Goal: Find specific page/section: Find specific page/section

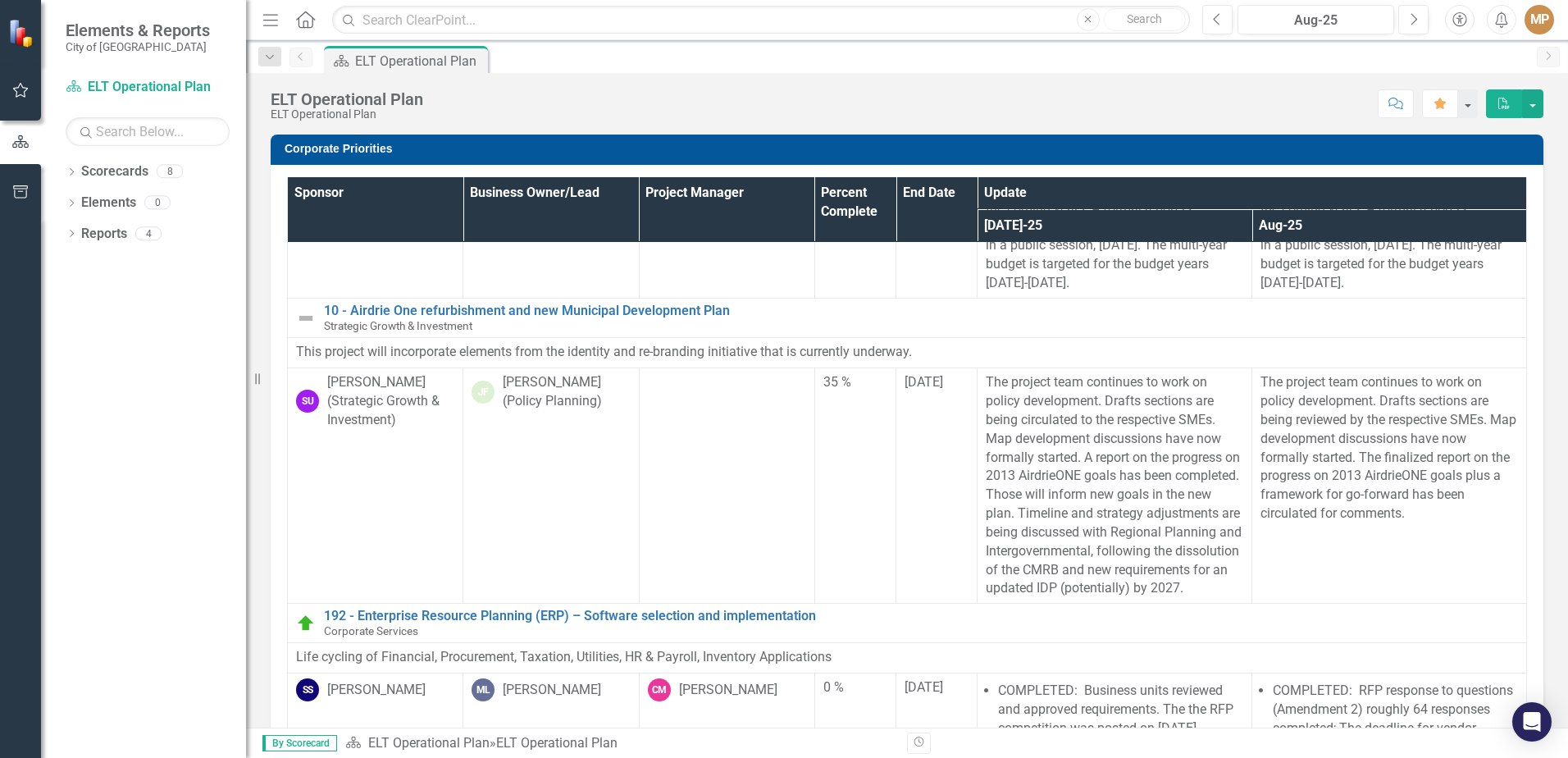
scroll to position [1892, 0]
click at [73, 227] on div "Dropdown Reports 4" at bounding box center [156, 236] width 181 height 32
click at [109, 341] on div "Dropdown Scorecards 8 Council Focus Areas ELT Operational Plan City Manager Com…" at bounding box center [143, 458] width 205 height 600
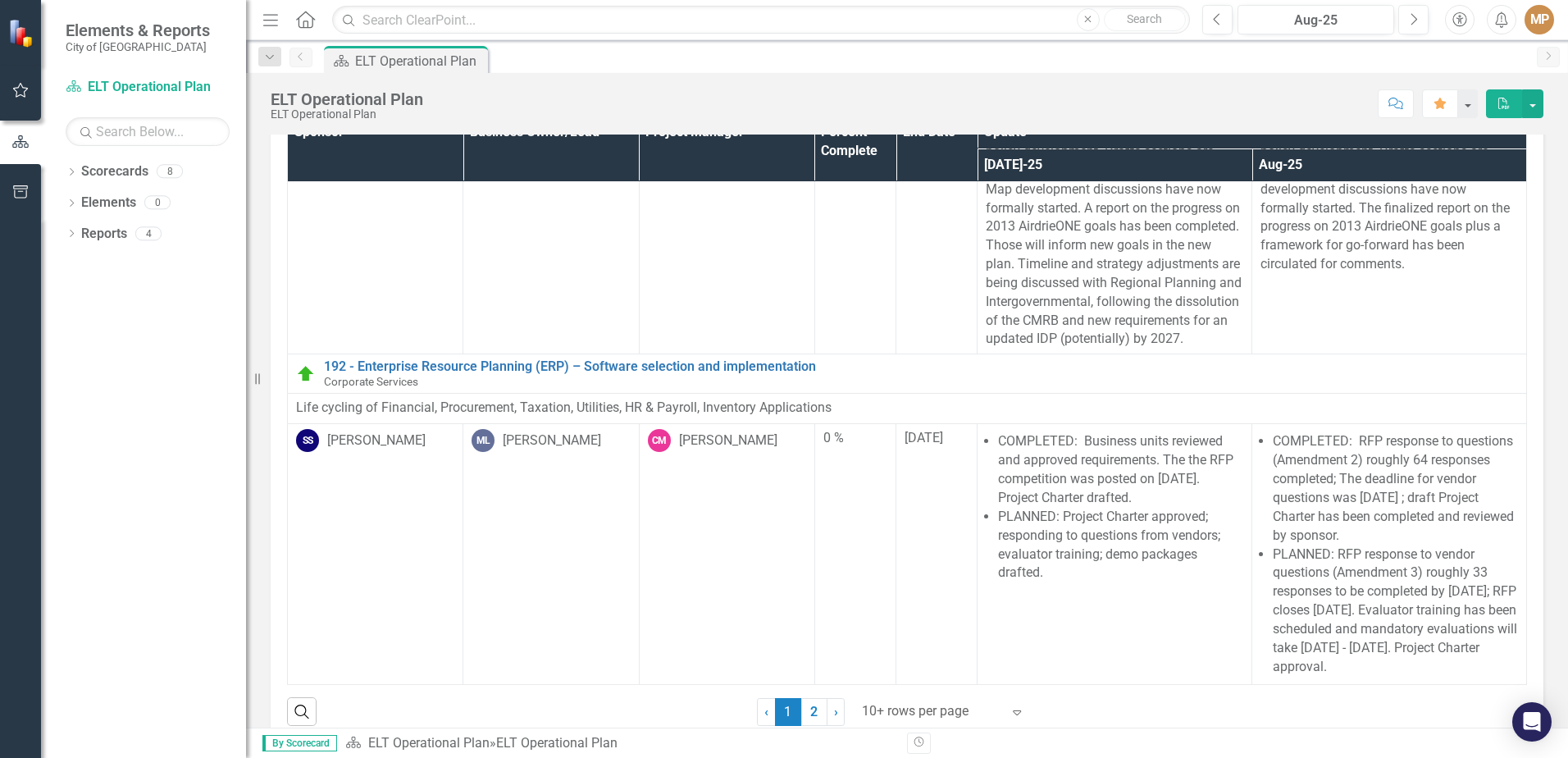
scroll to position [92, 0]
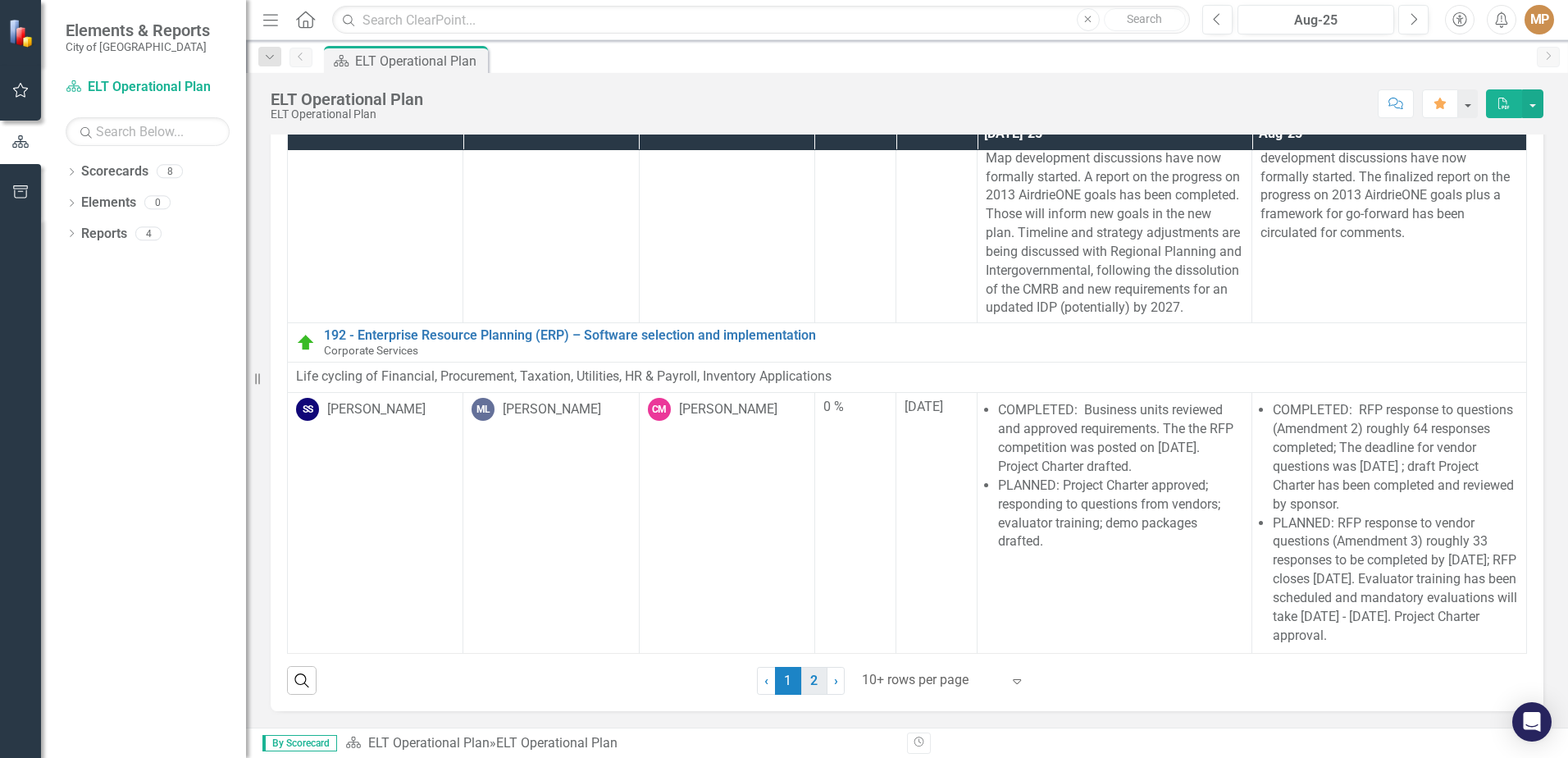
click at [804, 567] on link "2" at bounding box center [814, 681] width 26 height 28
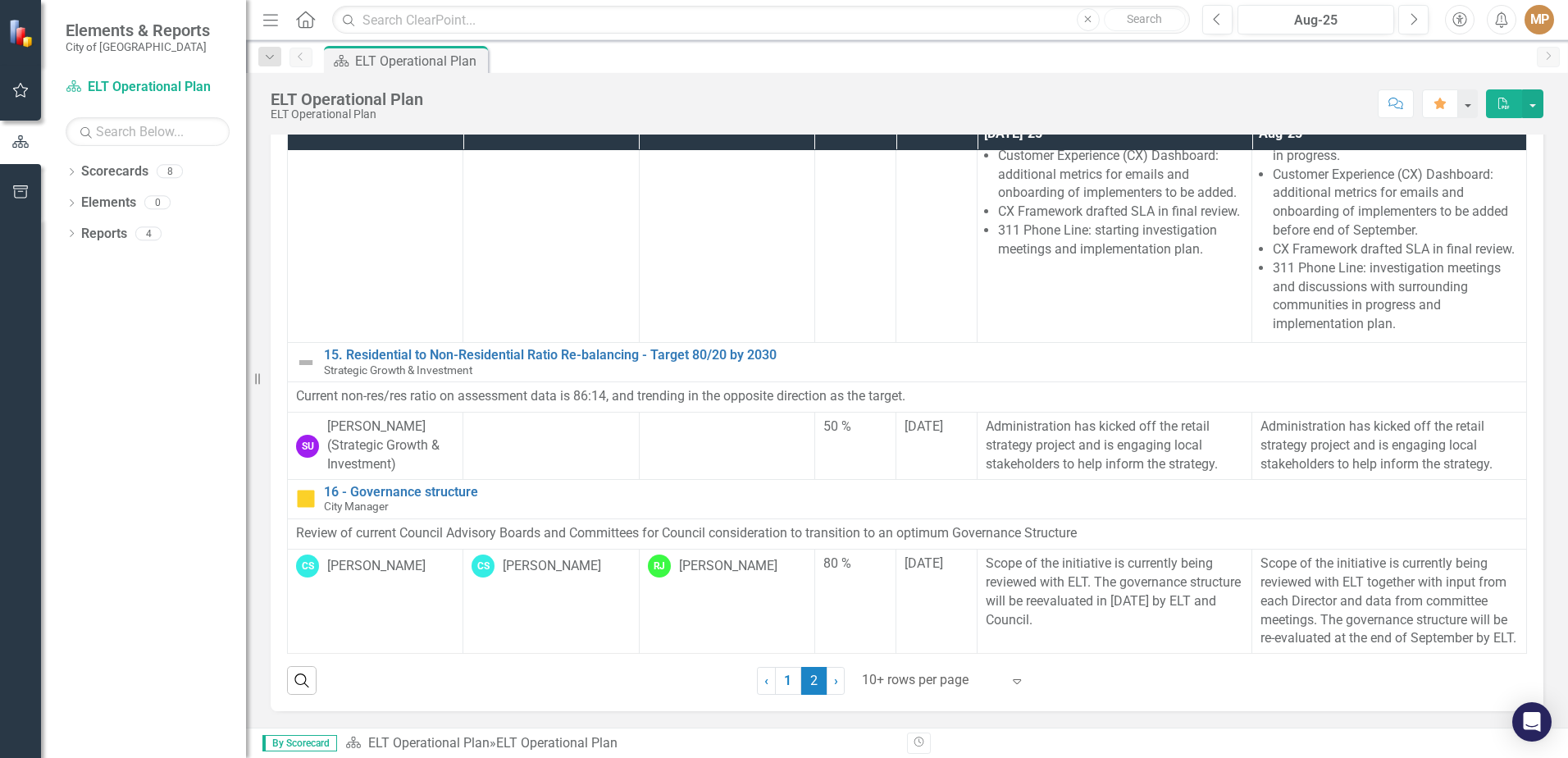
scroll to position [770, 0]
click at [95, 235] on link "Reports" at bounding box center [104, 234] width 46 height 19
click at [71, 236] on icon "Dropdown" at bounding box center [71, 235] width 11 height 9
click at [134, 382] on link "Initiative Initiatives" at bounding box center [128, 382] width 79 height 19
click at [82, 385] on icon "Dropdown" at bounding box center [78, 384] width 11 height 9
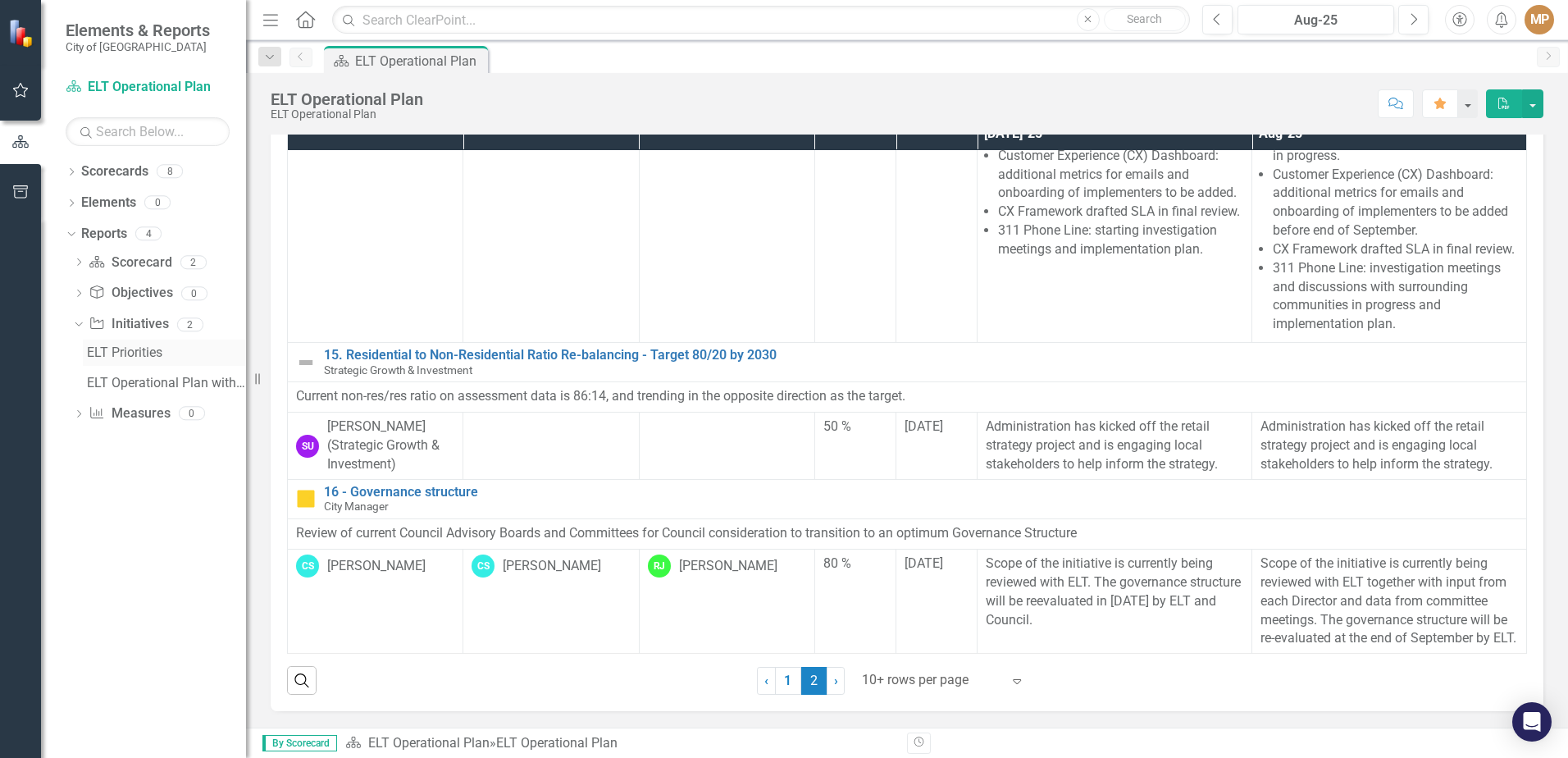
click at [132, 355] on div "ELT Priorities" at bounding box center [166, 353] width 160 height 15
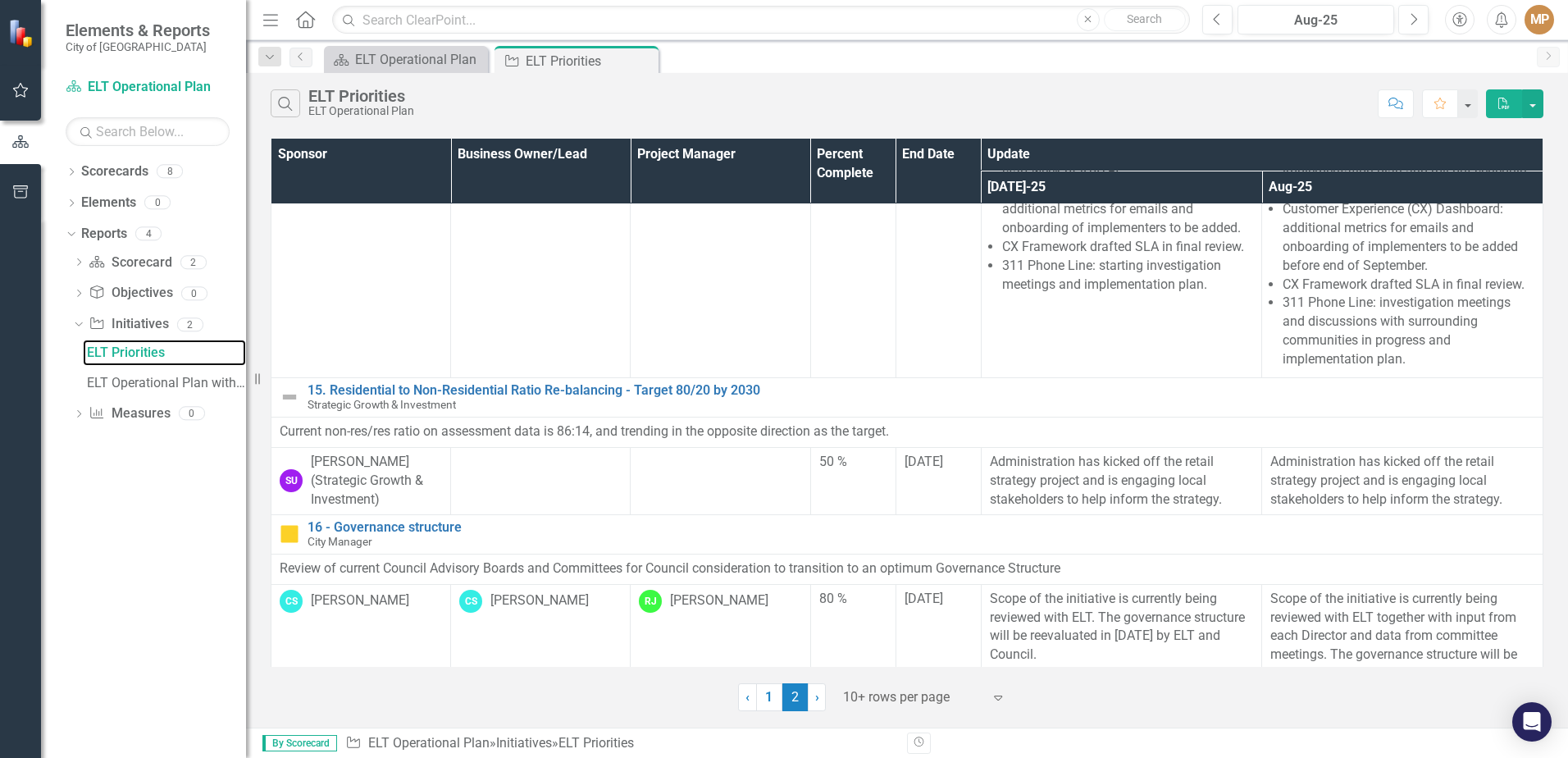
scroll to position [773, 0]
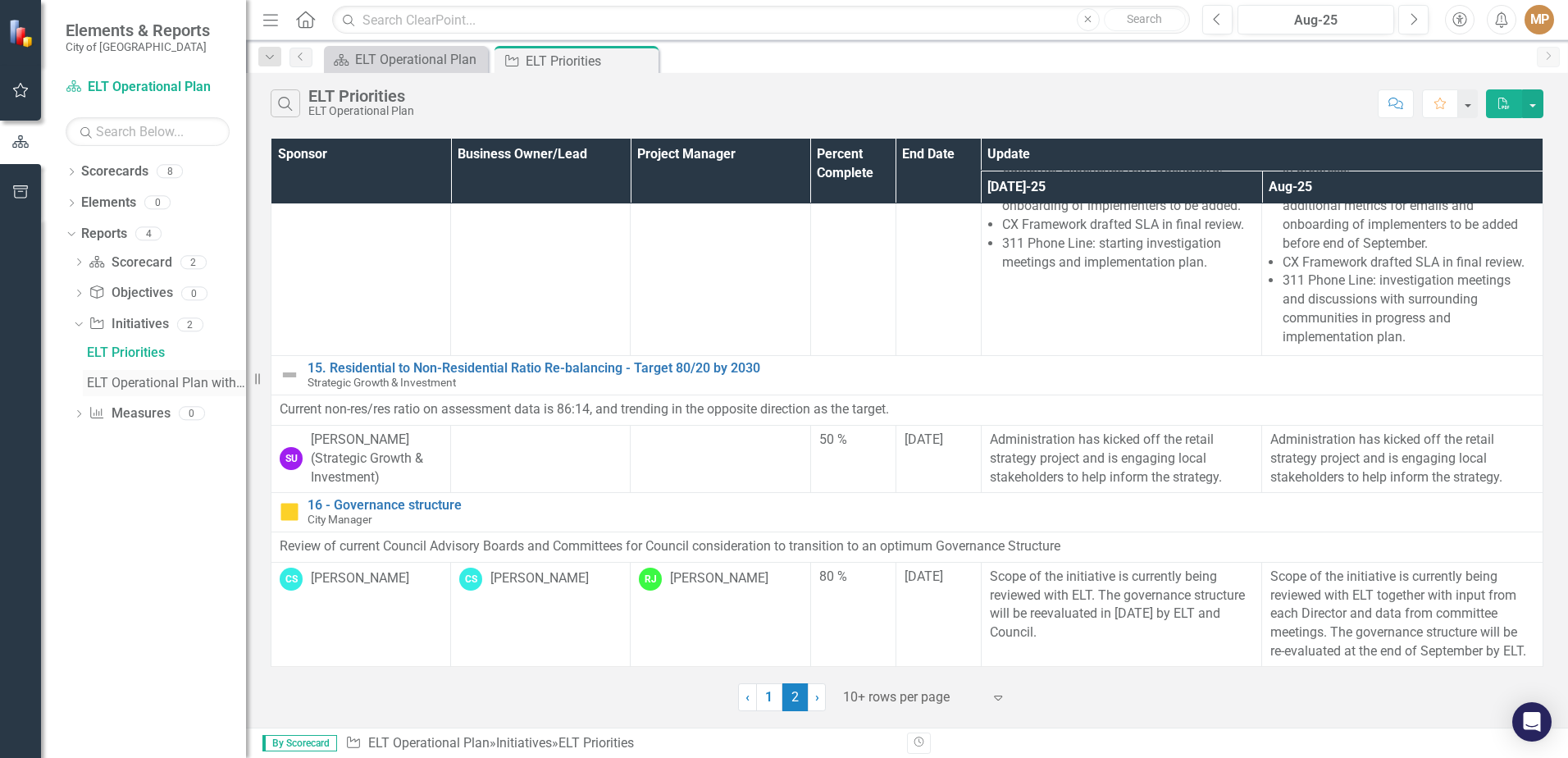
click at [131, 376] on div "ELT Operational Plan with Annual Updates" at bounding box center [166, 382] width 160 height 15
